Goal: Task Accomplishment & Management: Use online tool/utility

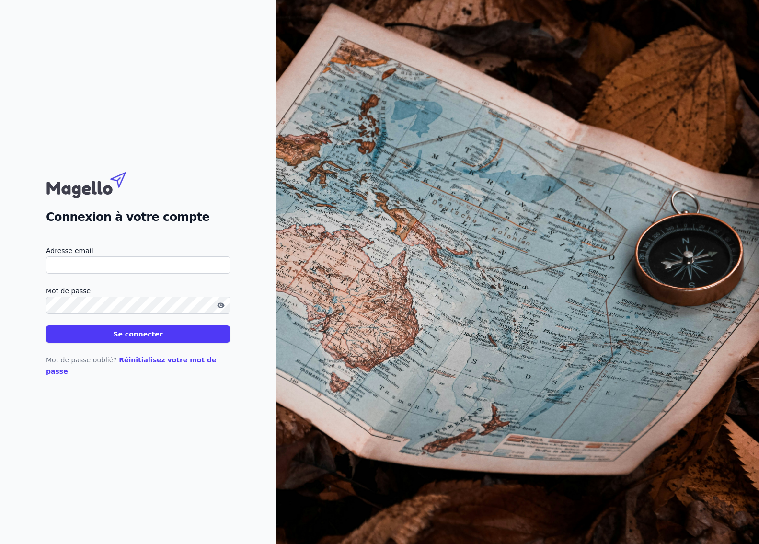
click at [121, 273] on input "Adresse email" at bounding box center [138, 264] width 184 height 17
type input "[EMAIL_ADDRESS][DOMAIN_NAME]"
click at [46, 325] on button "Se connecter" at bounding box center [138, 333] width 184 height 17
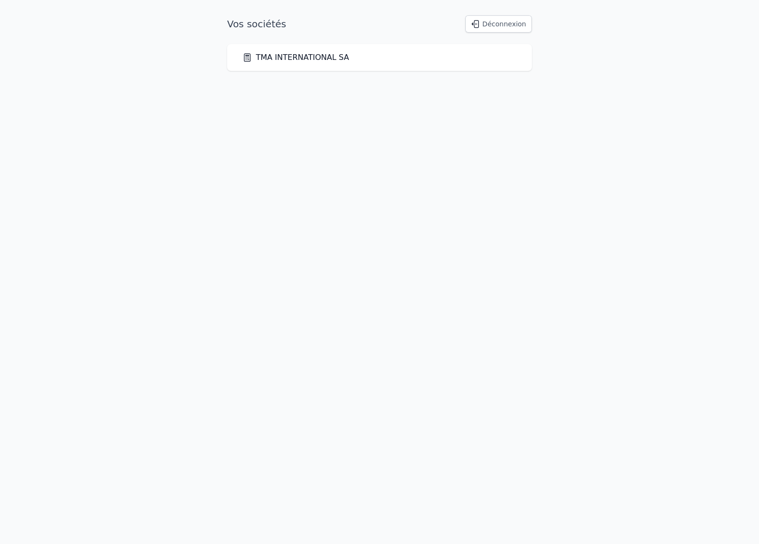
click at [318, 55] on link "TMA INTERNATIONAL SA" at bounding box center [295, 57] width 106 height 11
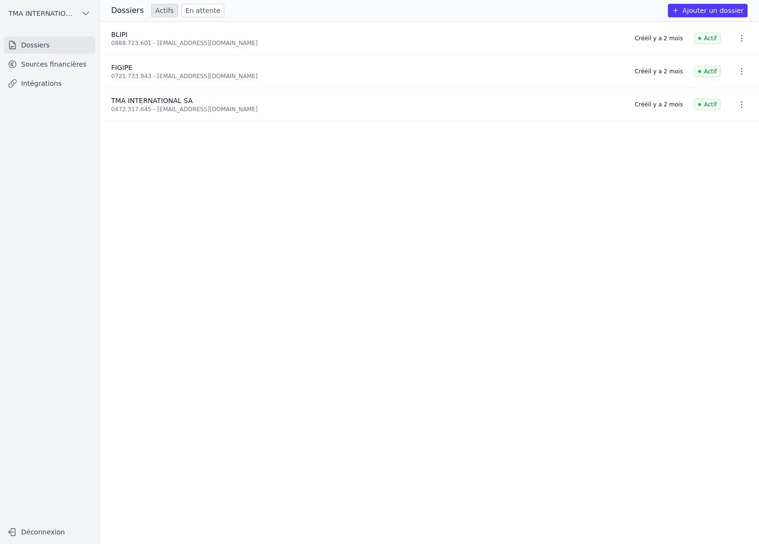
click at [43, 91] on link "Intégrations" at bounding box center [49, 83] width 91 height 17
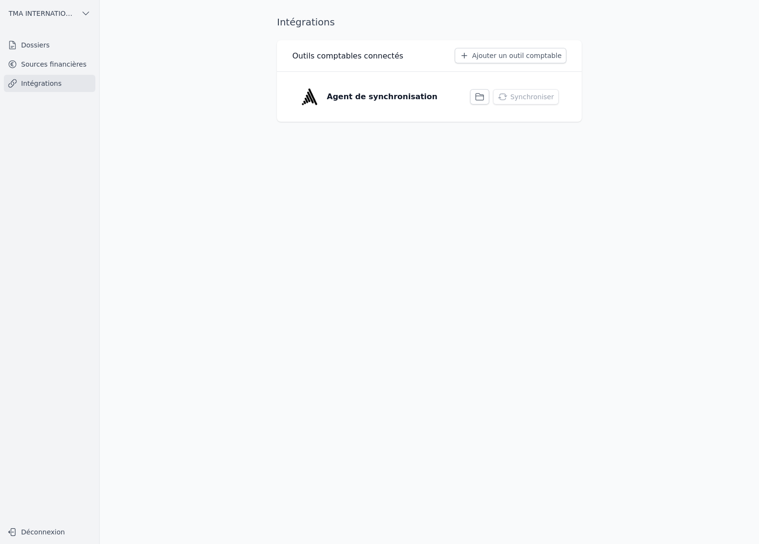
click at [477, 99] on button "button" at bounding box center [479, 96] width 19 height 15
click at [523, 100] on button "Synchroniser" at bounding box center [526, 96] width 66 height 15
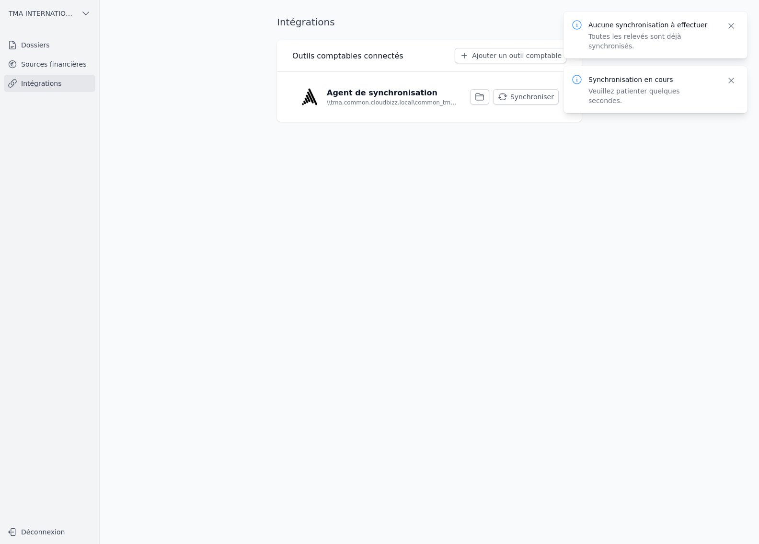
click at [614, 210] on main "Intégrations Outils comptables connectés Ajouter un outil comptable Agent de sy…" at bounding box center [379, 272] width 759 height 544
click at [728, 28] on icon "button" at bounding box center [730, 25] width 5 height 5
click at [39, 63] on link "Sources financières" at bounding box center [49, 64] width 91 height 17
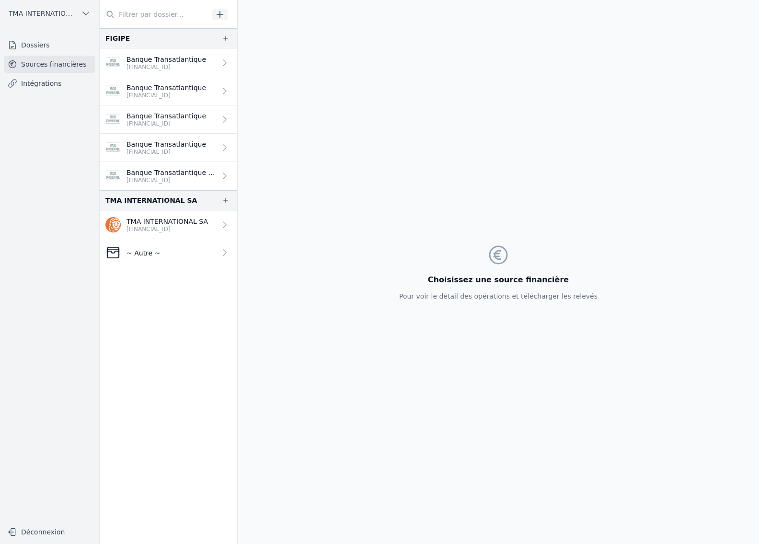
click at [158, 64] on p "[FINANCIAL_ID]" at bounding box center [166, 67] width 80 height 8
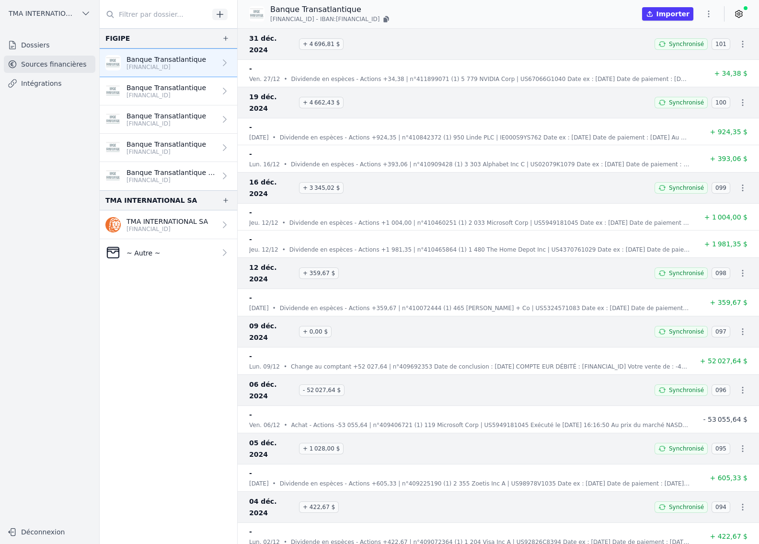
click at [36, 137] on nav "Dossiers Sources financières Intégrations" at bounding box center [50, 275] width 84 height 478
click at [31, 47] on link "Dossiers" at bounding box center [49, 44] width 91 height 17
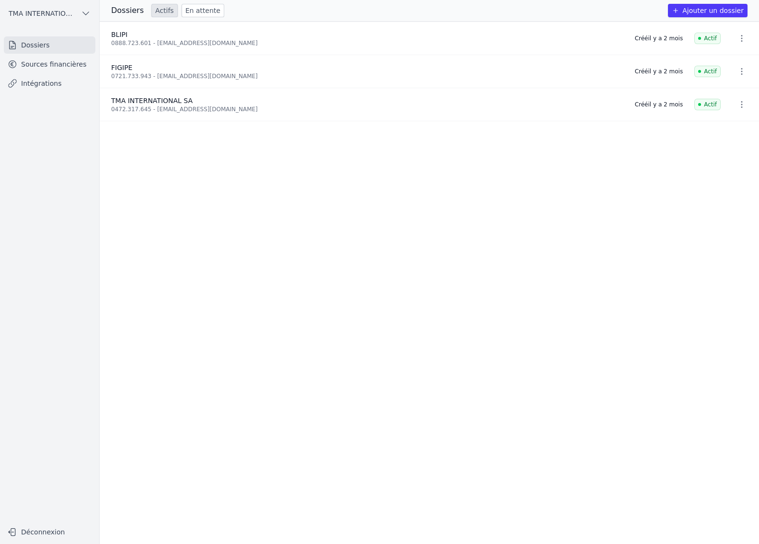
click at [64, 90] on link "Intégrations" at bounding box center [49, 83] width 91 height 17
